Goal: Task Accomplishment & Management: Manage account settings

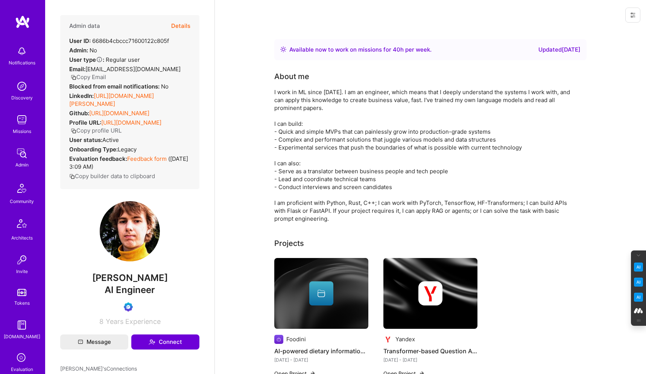
click at [635, 9] on button at bounding box center [632, 15] width 15 height 15
click at [585, 30] on button "Login as Nikolai" at bounding box center [600, 32] width 79 height 19
